Goal: Complete application form: Complete application form

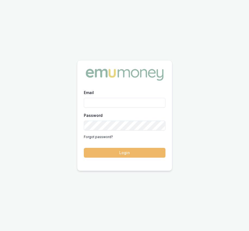
type input "Eujin.ooi@emumoney.com.au"
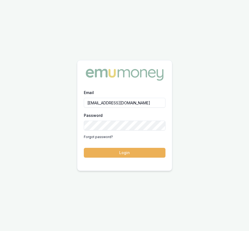
drag, startPoint x: 119, startPoint y: 153, endPoint x: 112, endPoint y: 143, distance: 11.5
click at [119, 153] on button "Login" at bounding box center [125, 153] width 82 height 10
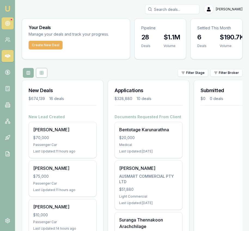
click at [10, 23] on link at bounding box center [8, 23] width 12 height 12
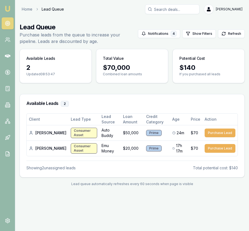
click at [10, 10] on img at bounding box center [7, 8] width 7 height 7
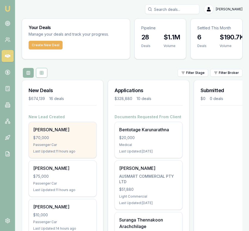
click at [85, 142] on div "Umberto Grand $70,000 Passenger Car Last Updated: 11 hours ago" at bounding box center [62, 140] width 67 height 36
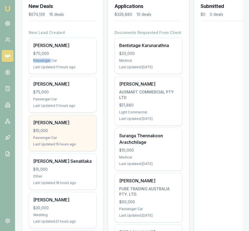
scroll to position [97, 0]
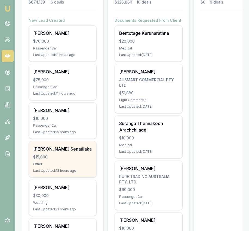
click at [75, 155] on div "$15,000" at bounding box center [62, 157] width 59 height 5
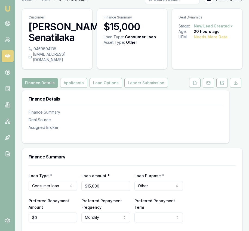
scroll to position [10, 0]
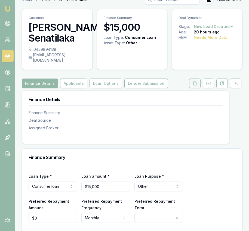
click at [196, 81] on icon at bounding box center [195, 83] width 4 height 4
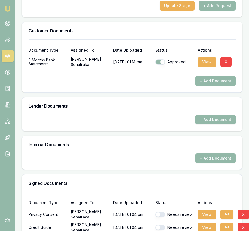
scroll to position [233, 0]
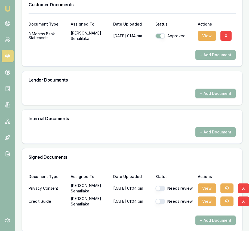
click at [162, 186] on button "button" at bounding box center [160, 188] width 10 height 5
checkbox input "true"
click at [160, 199] on button "button" at bounding box center [160, 201] width 10 height 5
checkbox input "true"
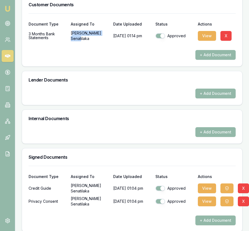
drag, startPoint x: 72, startPoint y: 30, endPoint x: 95, endPoint y: 31, distance: 22.9
click at [96, 31] on p "Thyaga Senatilaka" at bounding box center [90, 35] width 38 height 11
drag, startPoint x: 71, startPoint y: 30, endPoint x: 100, endPoint y: 32, distance: 28.7
click at [103, 32] on p "Thyaga Senatilaka" at bounding box center [90, 35] width 38 height 11
copy p "Thyaga Senatilaka"
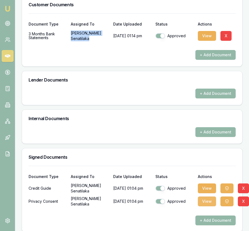
click at [202, 198] on button "View" at bounding box center [207, 202] width 18 height 10
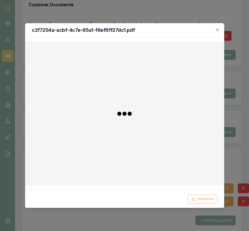
click at [202, 198] on button "Download" at bounding box center [202, 199] width 30 height 9
click at [236, 164] on div at bounding box center [124, 115] width 249 height 231
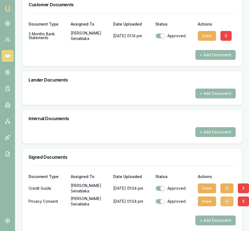
click at [229, 197] on button "button" at bounding box center [226, 202] width 13 height 10
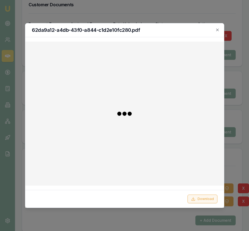
click at [208, 198] on button "Download" at bounding box center [202, 199] width 30 height 9
click at [235, 159] on div at bounding box center [124, 115] width 249 height 231
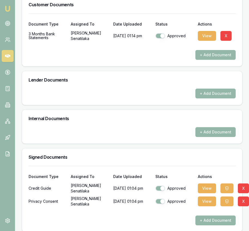
scroll to position [231, 0]
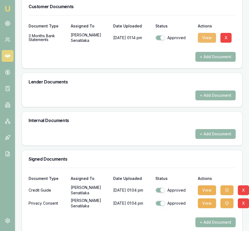
click at [207, 33] on button "View" at bounding box center [207, 38] width 18 height 10
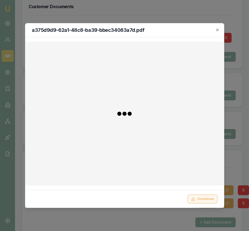
click at [198, 197] on button "Download" at bounding box center [202, 199] width 30 height 9
click at [246, 82] on div at bounding box center [124, 115] width 249 height 231
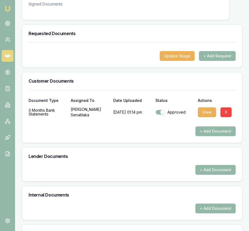
scroll to position [166, 0]
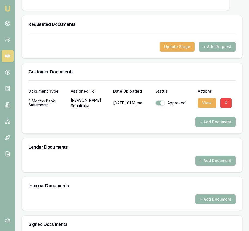
click at [207, 117] on button "+ Add Document" at bounding box center [215, 122] width 40 height 10
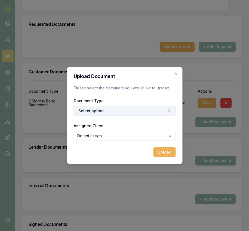
click at [107, 110] on button "Select option..." at bounding box center [124, 111] width 102 height 10
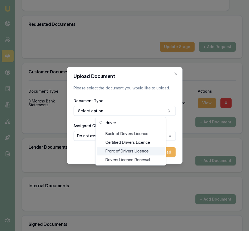
type input "driver"
click at [110, 150] on div "Front of Drivers Licence" at bounding box center [131, 151] width 68 height 9
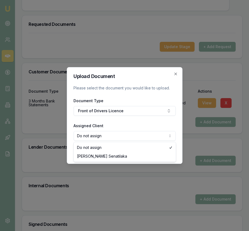
select select "U-70TLB2SNSE"
drag, startPoint x: 106, startPoint y: 156, endPoint x: 110, endPoint y: 156, distance: 4.7
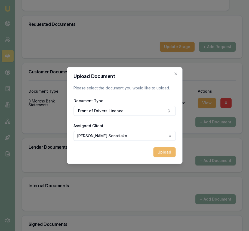
click at [162, 154] on button "Upload" at bounding box center [164, 152] width 22 height 10
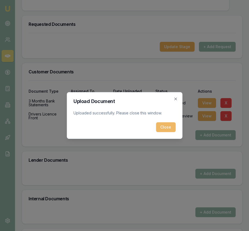
click at [169, 131] on button "Close" at bounding box center [166, 127] width 20 height 10
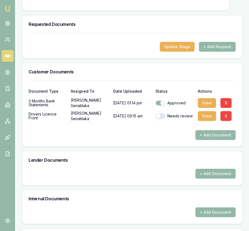
click at [160, 113] on button "button" at bounding box center [160, 115] width 10 height 5
checkbox input "true"
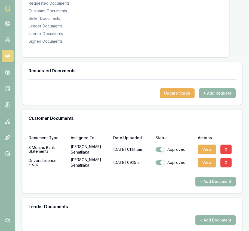
scroll to position [0, 0]
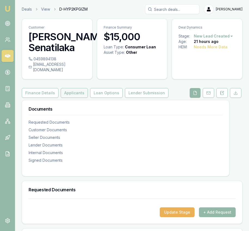
click at [72, 88] on button "Applicants" at bounding box center [74, 93] width 27 height 10
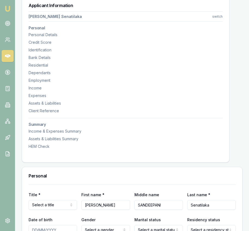
scroll to position [150, 0]
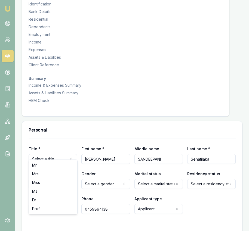
select select "Miss"
click at [41, 180] on input "Date of birth" at bounding box center [53, 184] width 48 height 10
click at [30, 179] on input "Date of birth" at bounding box center [53, 184] width 48 height 10
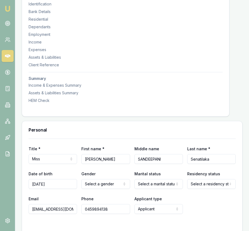
type input "07/08/1998"
select select "FEMALE"
select select "PERMANENT_RESIDENT"
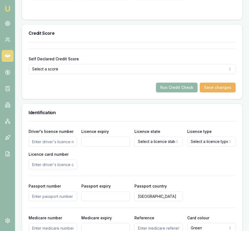
scroll to position [370, 0]
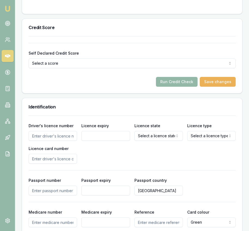
click at [59, 134] on input "Driver's licence number" at bounding box center [53, 136] width 48 height 10
type input "053780048"
type input "20/12/2033"
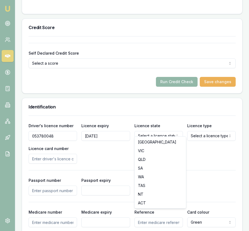
select select "VIC"
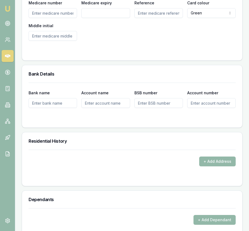
scroll to position [595, 0]
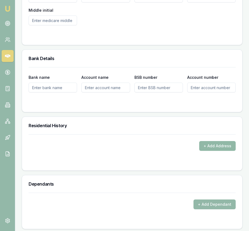
click at [206, 141] on button "+ Add Address" at bounding box center [217, 146] width 36 height 10
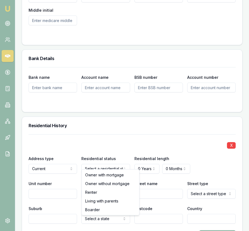
select select "RENTER"
drag, startPoint x: 96, startPoint y: 190, endPoint x: 101, endPoint y: 189, distance: 5.0
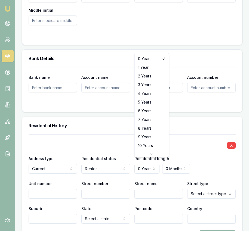
select select "4"
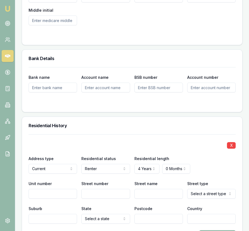
click at [88, 189] on input "Street number" at bounding box center [105, 194] width 48 height 10
type input "276"
type input "Golf Links"
select select "Road"
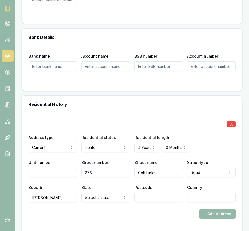
scroll to position [618, 0]
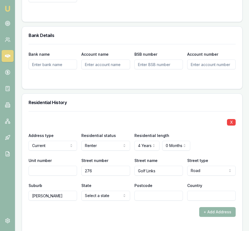
type input "Narre Warren"
select select "VIC"
click at [155, 194] on input "Postcode" at bounding box center [158, 196] width 48 height 10
type input "3805"
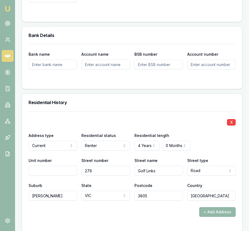
type input "Australia"
click at [111, 220] on form "X Address type Current Current Previous Residential status Renter Owner with mo…" at bounding box center [132, 170] width 207 height 119
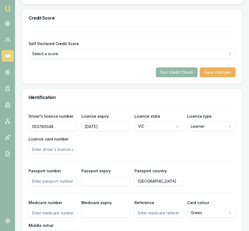
scroll to position [378, 0]
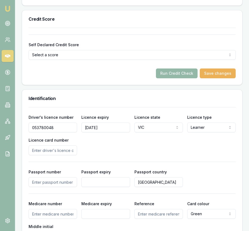
click at [64, 146] on input "Licence card number" at bounding box center [53, 151] width 48 height 10
type input "P1896111"
click at [137, 139] on div "Driver's licence number 053780048 Licence expiry 20/12/2033 Licence state VIC N…" at bounding box center [132, 134] width 207 height 41
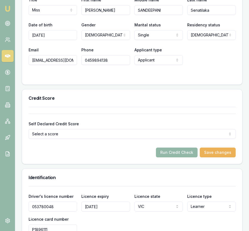
scroll to position [300, 0]
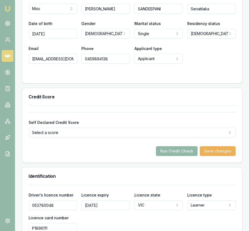
click at [164, 146] on button "Run Credit Check" at bounding box center [177, 151] width 42 height 10
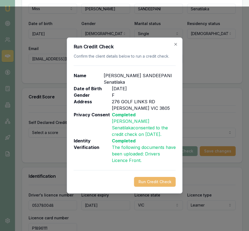
click at [150, 180] on button "Run Credit Check" at bounding box center [155, 182] width 42 height 10
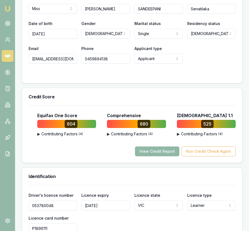
click at [151, 149] on button "View Credit Report" at bounding box center [157, 152] width 44 height 10
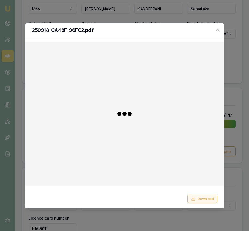
click at [197, 201] on button "Download" at bounding box center [202, 199] width 30 height 9
click at [239, 50] on div at bounding box center [124, 115] width 249 height 231
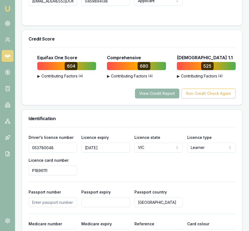
scroll to position [359, 0]
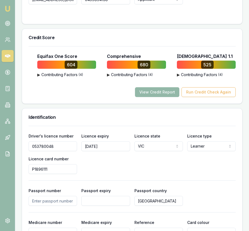
click at [56, 142] on input "053780048" at bounding box center [53, 147] width 48 height 10
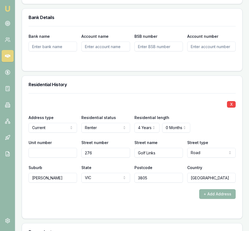
scroll to position [640, 0]
